Goal: Task Accomplishment & Management: Use online tool/utility

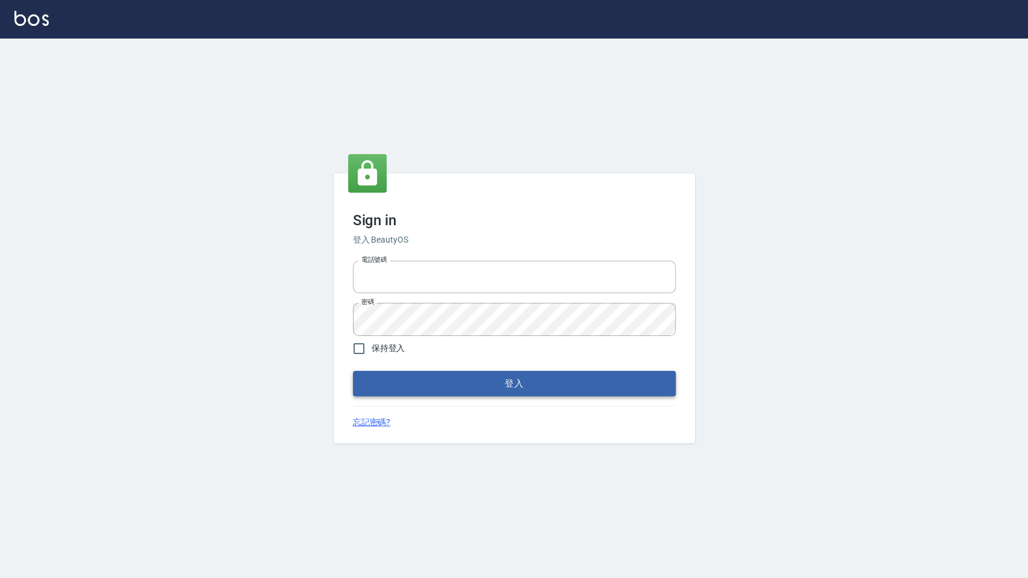
type input "0972392966"
click at [472, 385] on button "登入" at bounding box center [514, 383] width 323 height 25
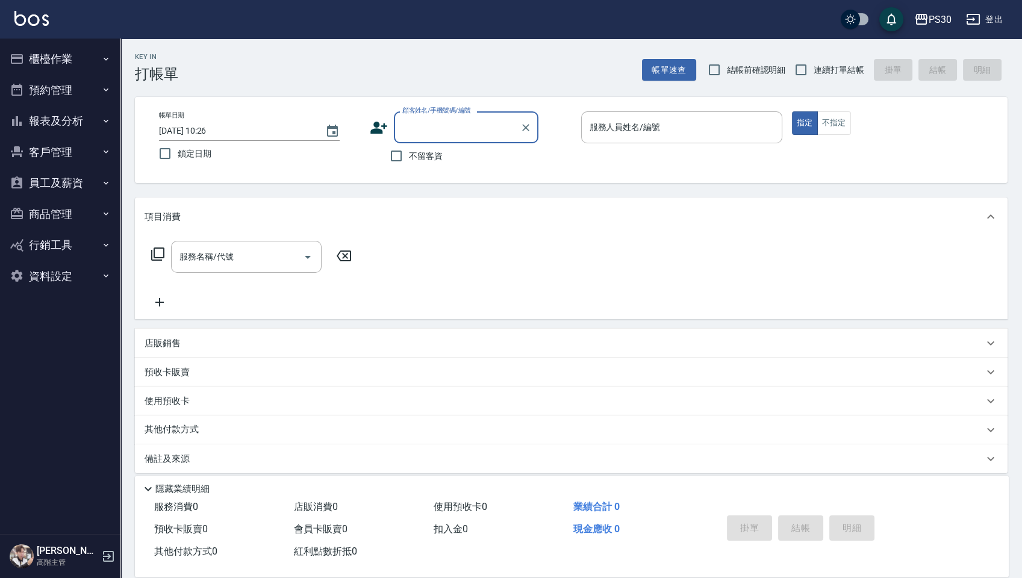
click at [48, 96] on button "預約管理" at bounding box center [60, 90] width 111 height 31
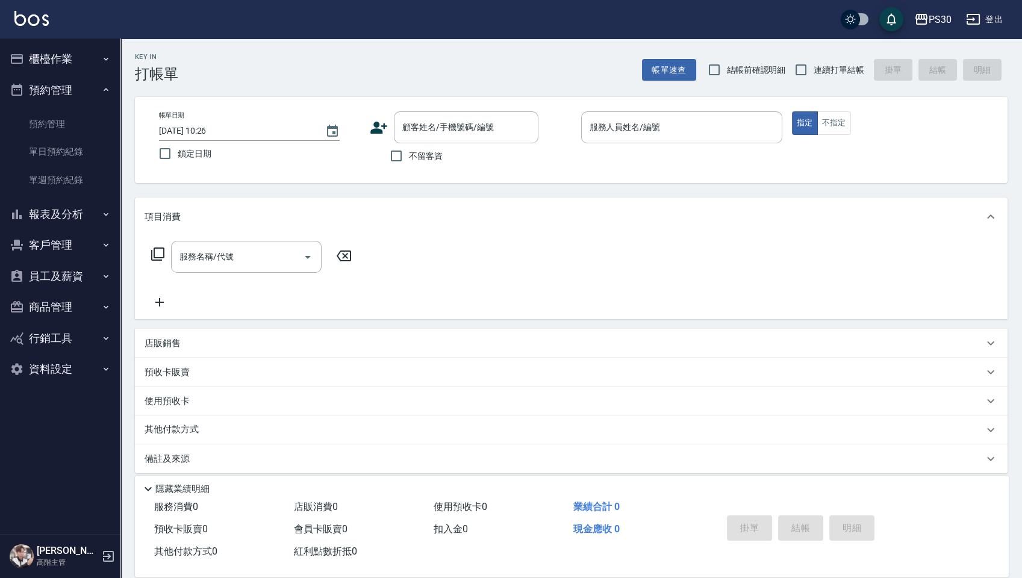
click at [53, 463] on nav "櫃檯作業 打帳單 帳單列表 掛單列表 座位開單 營業儀表板 現金收支登錄 高階收支登錄 材料自購登錄 每日結帳 排班表 現場電腦打卡 掃碼打卡 預約管理 預約…" at bounding box center [60, 286] width 120 height 495
click at [102, 100] on button "預約管理" at bounding box center [60, 90] width 111 height 31
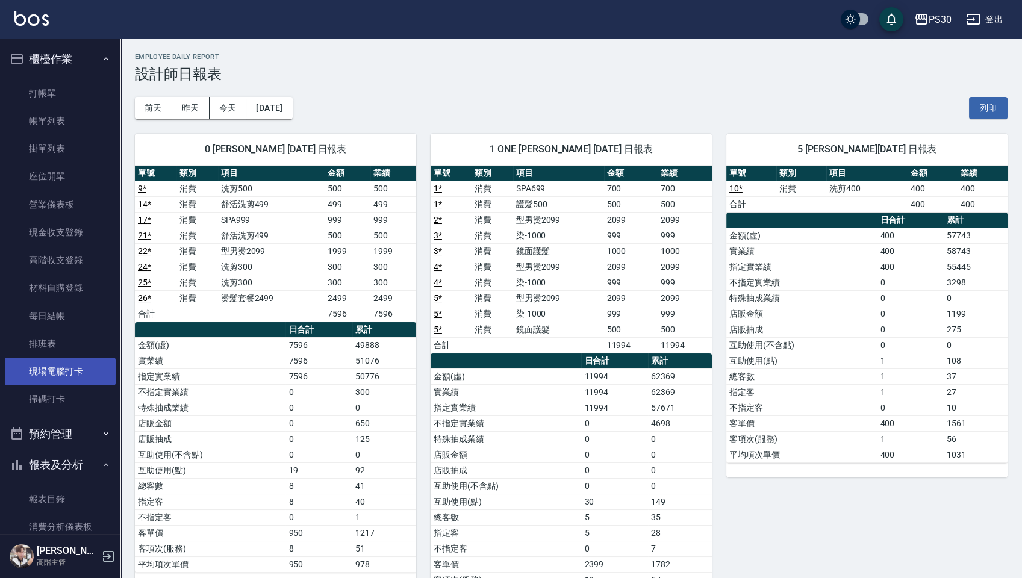
click at [82, 373] on link "現場電腦打卡" at bounding box center [60, 372] width 111 height 28
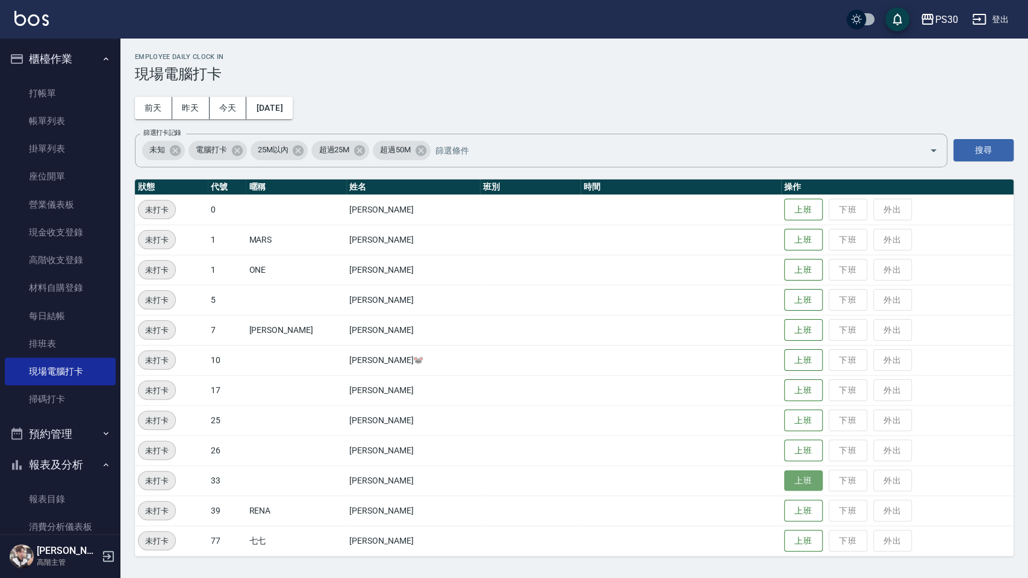
click at [784, 477] on button "上班" at bounding box center [803, 480] width 39 height 21
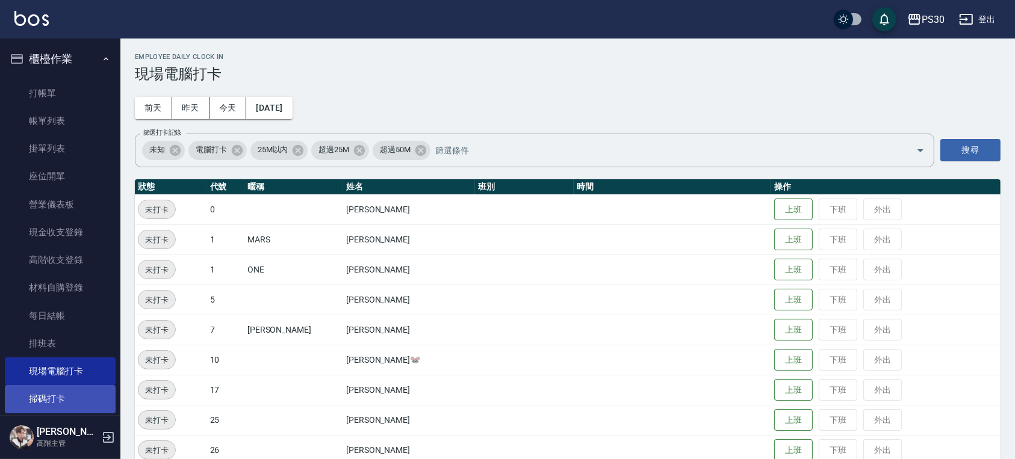
click at [71, 395] on link "掃碼打卡" at bounding box center [60, 399] width 111 height 28
